Goal: Information Seeking & Learning: Learn about a topic

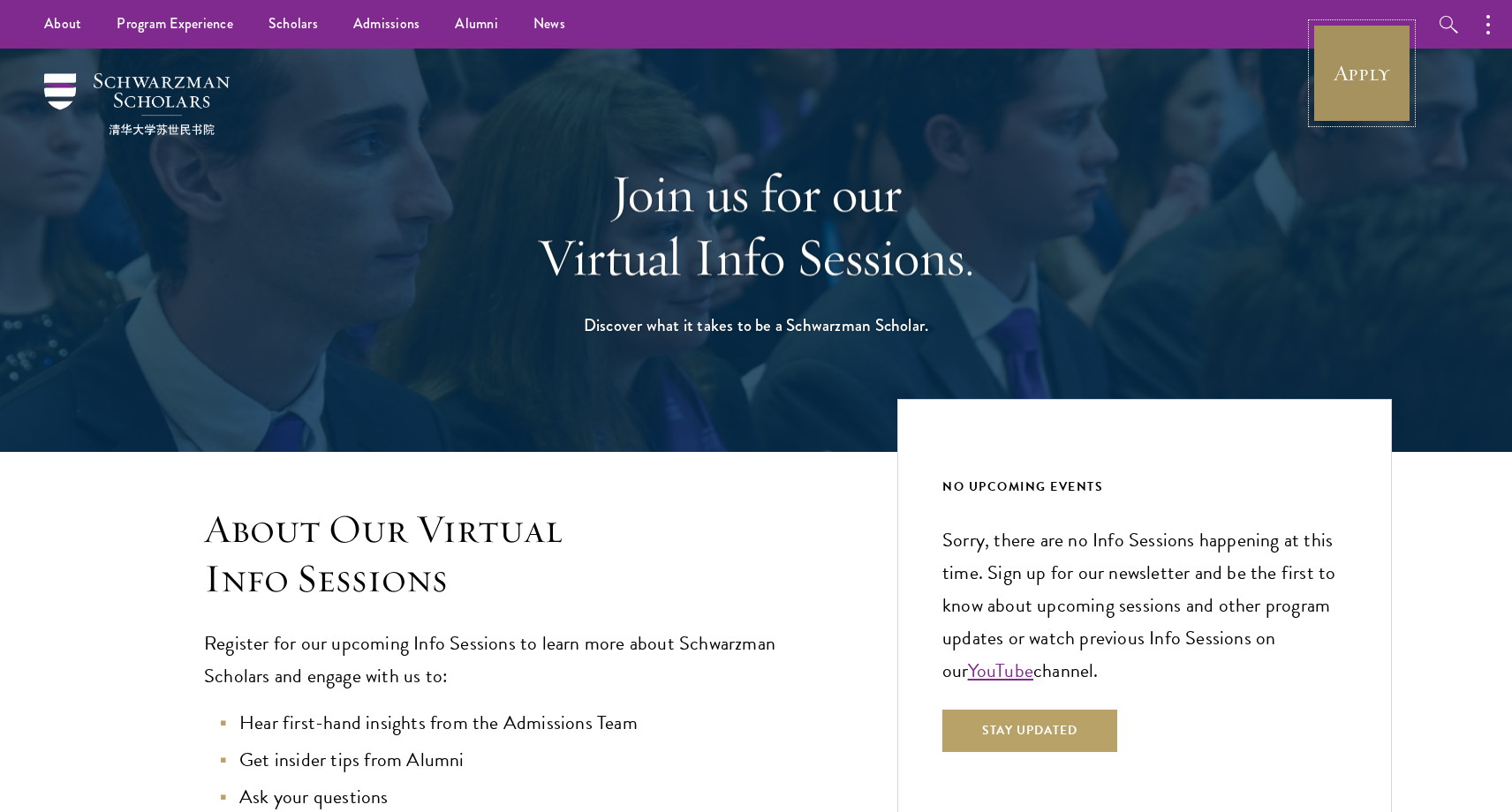
click at [1371, 59] on link "Apply" at bounding box center [1362, 73] width 99 height 99
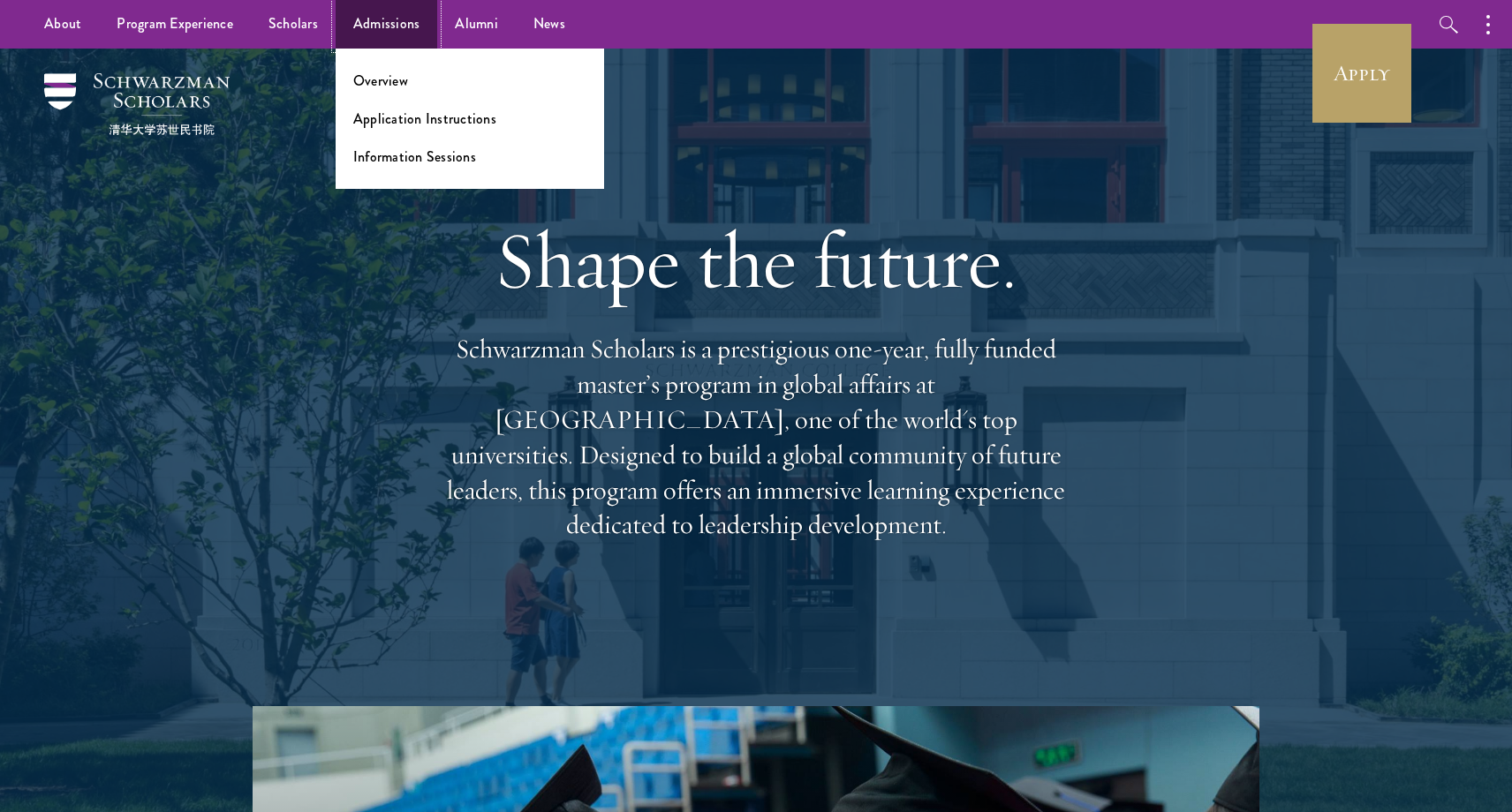
click at [389, 16] on link "Admissions" at bounding box center [386, 24] width 102 height 48
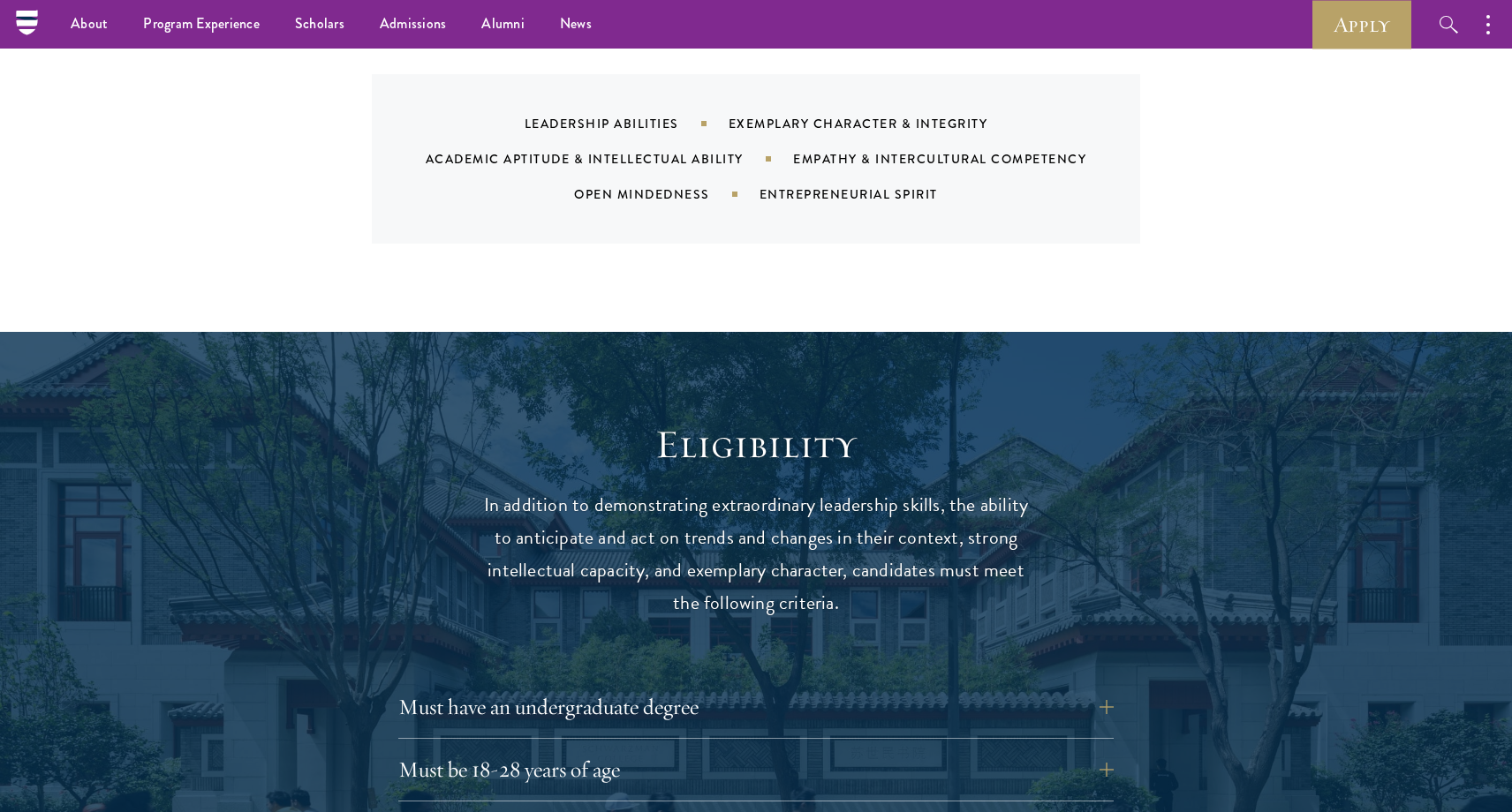
scroll to position [1621, 0]
